Goal: Task Accomplishment & Management: Manage account settings

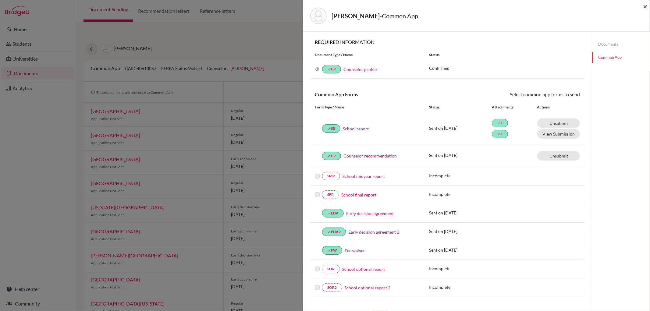
click at [643, 6] on span "×" at bounding box center [645, 6] width 4 height 9
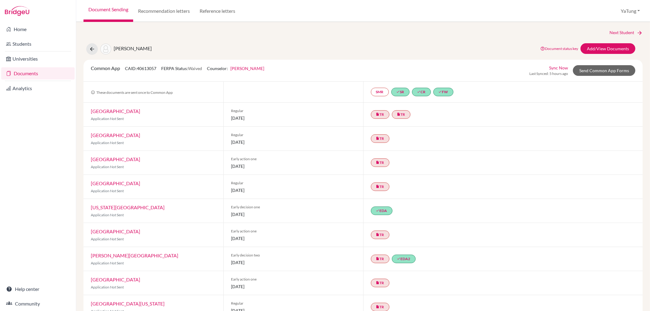
click at [35, 72] on link "Documents" at bounding box center [37, 73] width 73 height 12
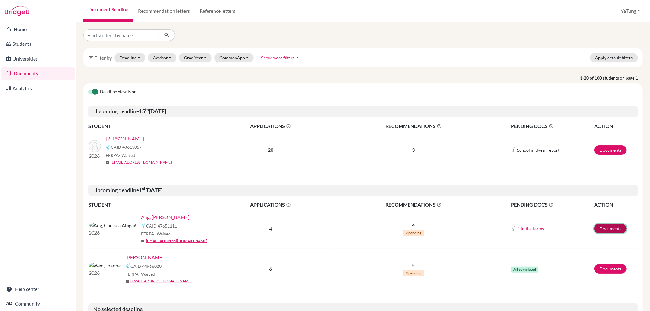
click at [595, 226] on link "Documents" at bounding box center [610, 228] width 32 height 9
click at [410, 225] on p "4" at bounding box center [413, 224] width 165 height 7
click at [411, 230] on span "2 pending" at bounding box center [413, 233] width 21 height 6
click at [411, 235] on span "2 pending" at bounding box center [413, 233] width 21 height 6
click at [407, 223] on p "4" at bounding box center [413, 224] width 165 height 7
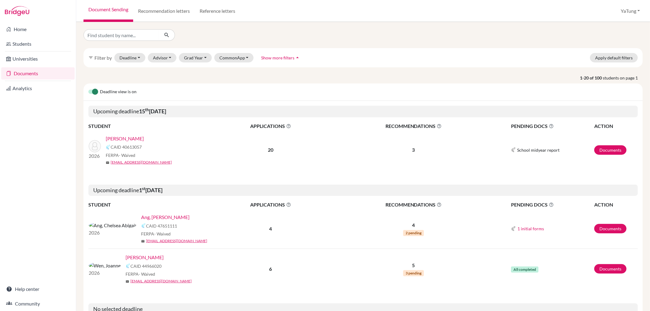
click at [411, 225] on p "4" at bounding box center [413, 224] width 165 height 7
click at [522, 229] on button "1 initial forms" at bounding box center [530, 228] width 27 height 7
click at [517, 230] on button "1 initial forms" at bounding box center [530, 228] width 27 height 7
click at [141, 217] on link "Ang, [PERSON_NAME]" at bounding box center [165, 217] width 48 height 7
